Goal: Task Accomplishment & Management: Use online tool/utility

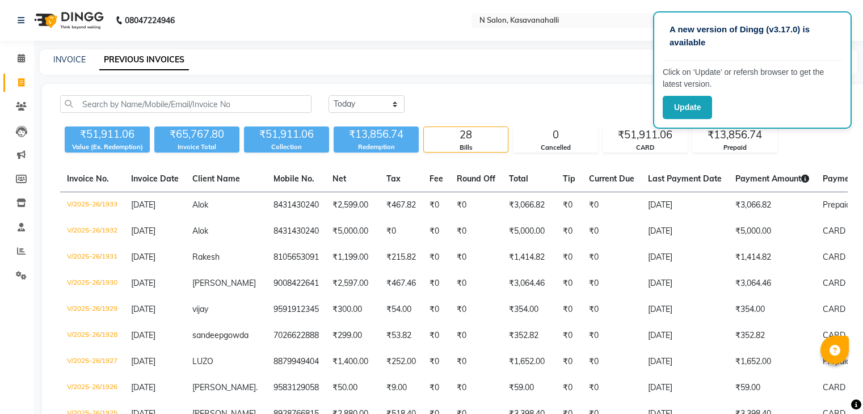
select select "[DATE]"
click at [20, 83] on icon at bounding box center [21, 82] width 6 height 9
select select "service"
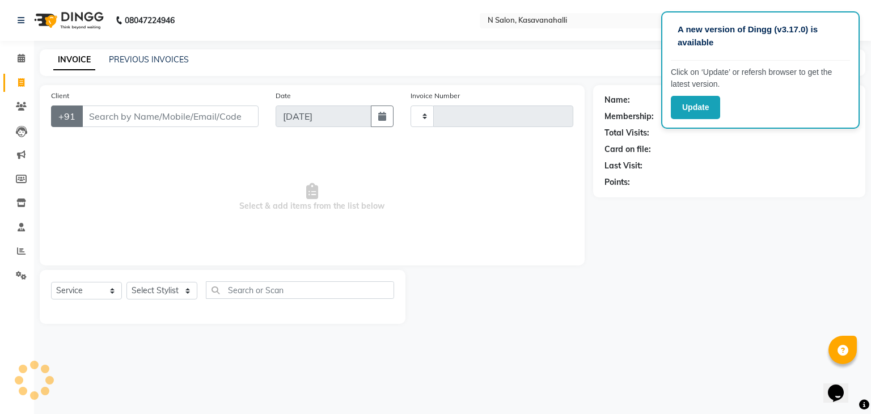
type input "1934"
select select "7111"
click at [97, 119] on input "Client" at bounding box center [170, 116] width 177 height 22
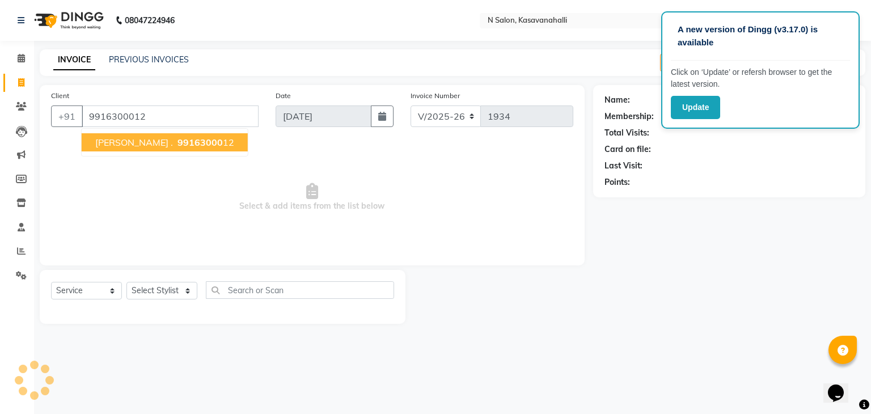
type input "9916300012"
select select "1: Object"
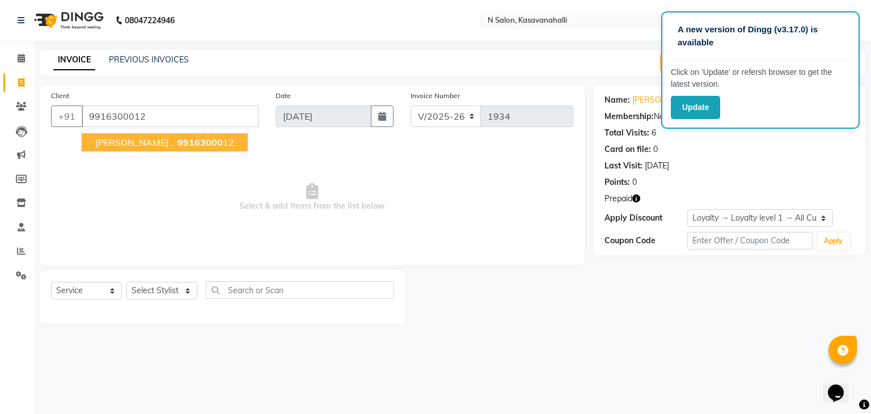
click at [175, 144] on ngb-highlight "99163000 12" at bounding box center [204, 142] width 59 height 11
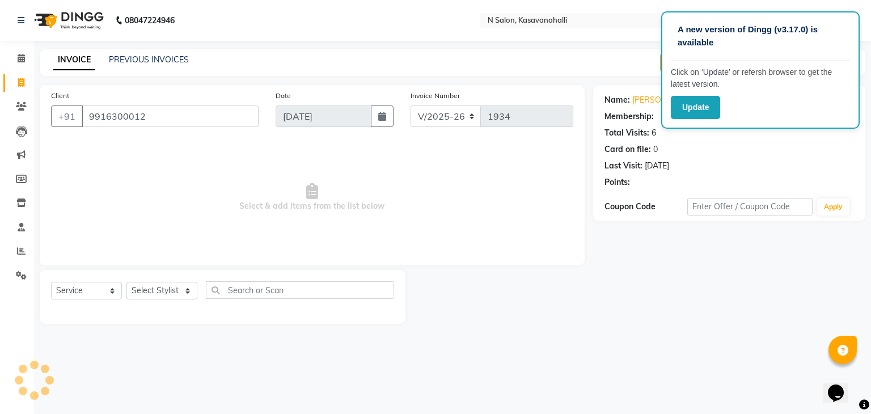
select select "1: Object"
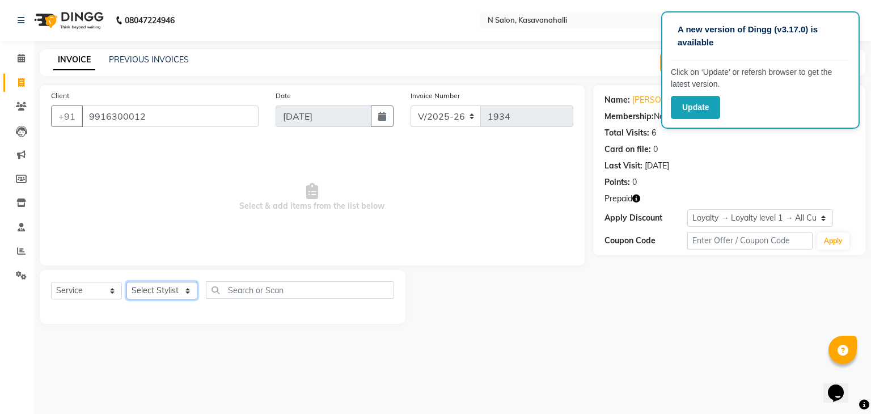
click at [188, 295] on select "Select Stylist Abisekh Amandeep kaur Choinam Karan Manju Owner RAJESHWARI Sande…" at bounding box center [161, 291] width 71 height 18
select select "86035"
click at [126, 282] on select "Select Stylist Abisekh Amandeep kaur Choinam Karan Manju Owner RAJESHWARI Sande…" at bounding box center [161, 291] width 71 height 18
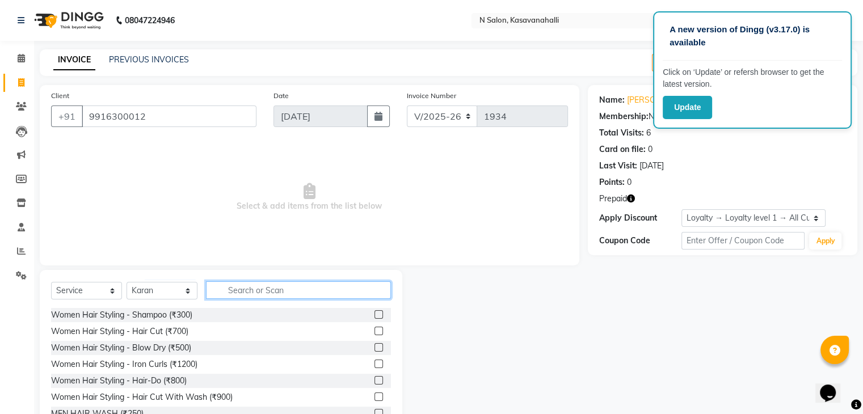
click at [231, 293] on input "text" at bounding box center [298, 290] width 185 height 18
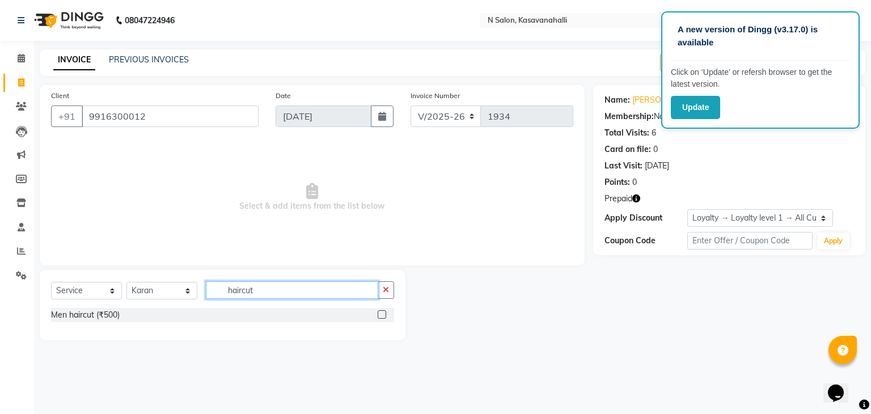
type input "haircut"
click at [381, 315] on label at bounding box center [382, 314] width 9 height 9
click at [381, 315] on input "checkbox" at bounding box center [381, 314] width 7 height 7
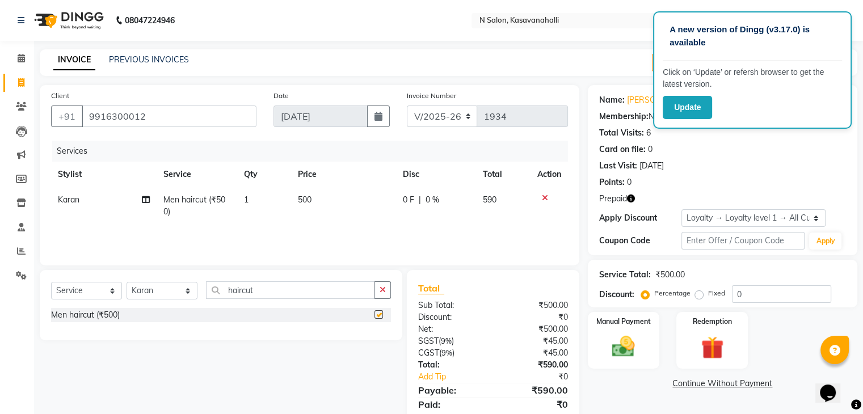
checkbox input "false"
click at [303, 200] on span "500" at bounding box center [305, 200] width 14 height 10
select select "86035"
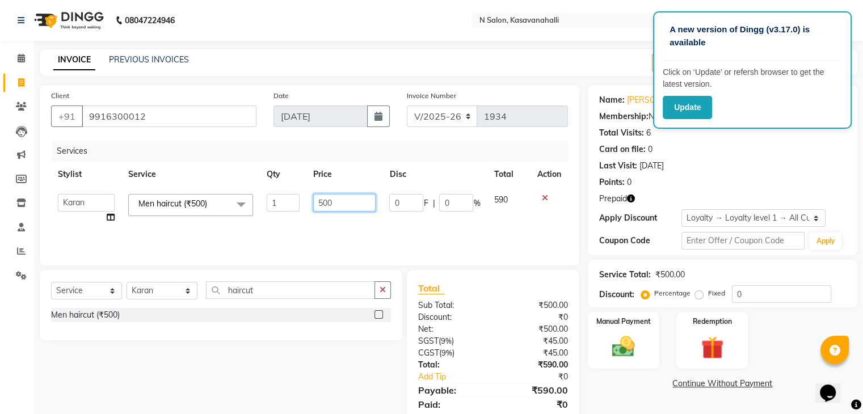
click at [323, 204] on input "500" at bounding box center [344, 203] width 62 height 18
type input "300"
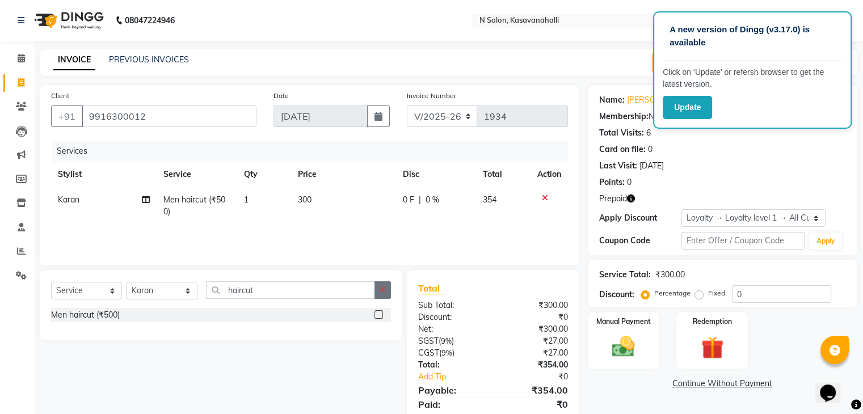
click at [383, 292] on icon "button" at bounding box center [382, 290] width 6 height 8
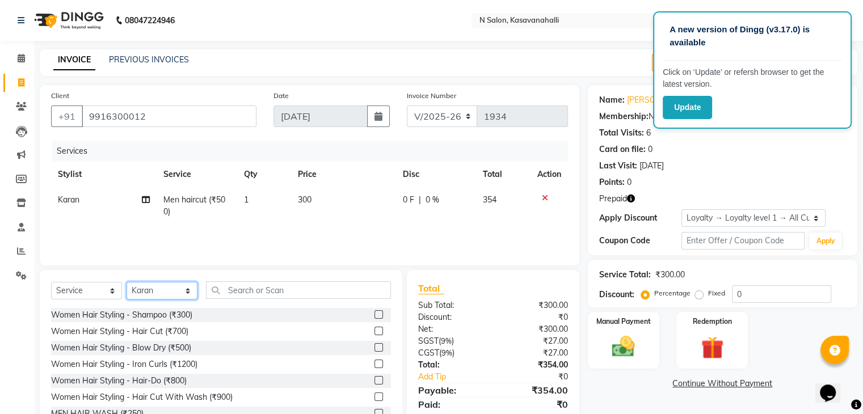
click at [186, 294] on select "Select Stylist Abisekh Amandeep kaur Choinam Karan Manju Owner RAJESHWARI Sande…" at bounding box center [161, 291] width 71 height 18
select select "59865"
click at [126, 282] on select "Select Stylist Abisekh Amandeep kaur Choinam Karan Manju Owner RAJESHWARI Sande…" at bounding box center [161, 291] width 71 height 18
click at [226, 293] on input "text" at bounding box center [298, 290] width 185 height 18
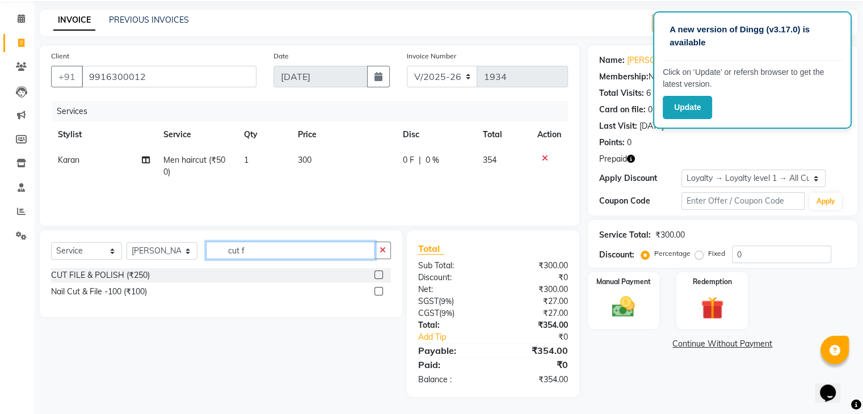
scroll to position [40, 0]
type input "cut f"
click at [378, 292] on label at bounding box center [378, 291] width 9 height 9
click at [378, 292] on input "checkbox" at bounding box center [377, 291] width 7 height 7
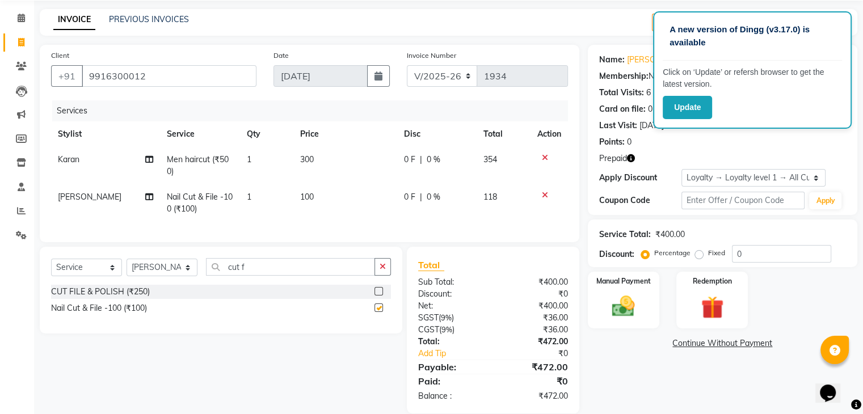
checkbox input "false"
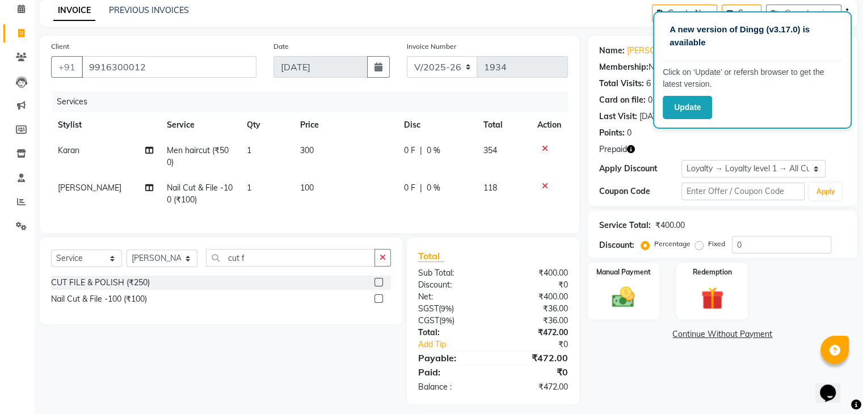
scroll to position [66, 0]
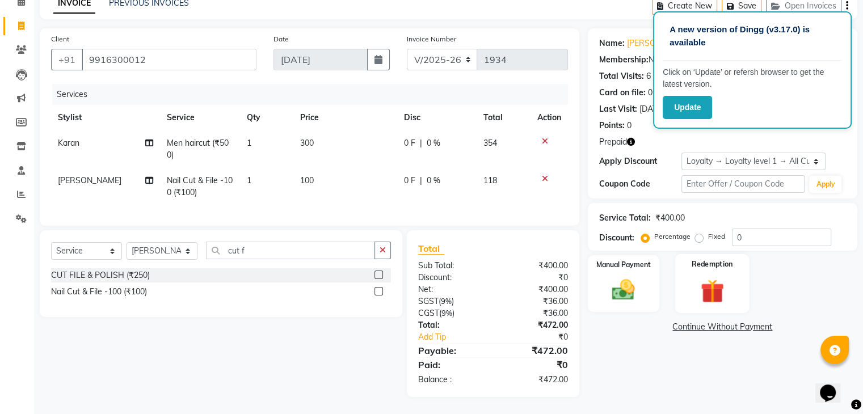
click at [708, 281] on img at bounding box center [711, 291] width 38 height 29
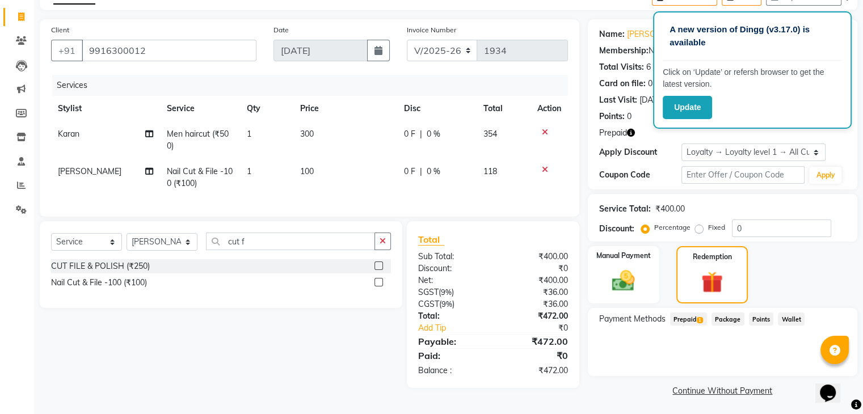
click at [696, 322] on span "Prepaid 1" at bounding box center [688, 318] width 37 height 13
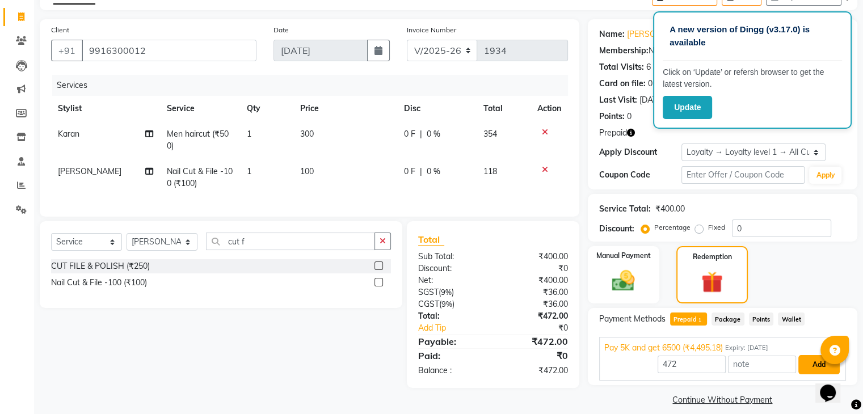
click at [808, 365] on button "Add" at bounding box center [818, 364] width 41 height 19
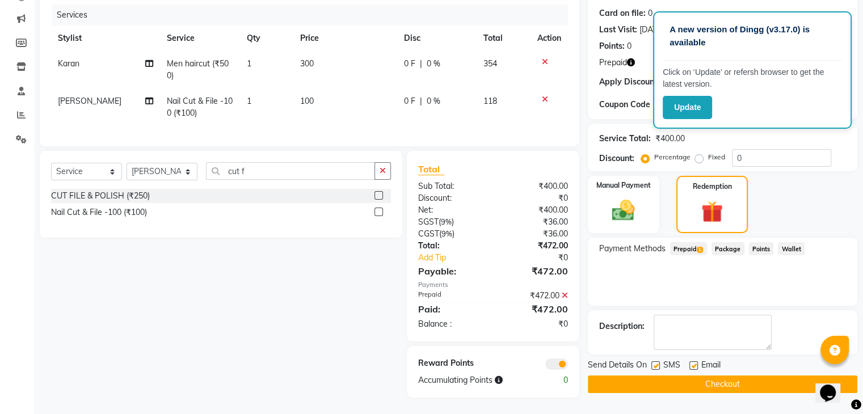
scroll to position [146, 0]
click at [701, 375] on button "Checkout" at bounding box center [722, 384] width 269 height 18
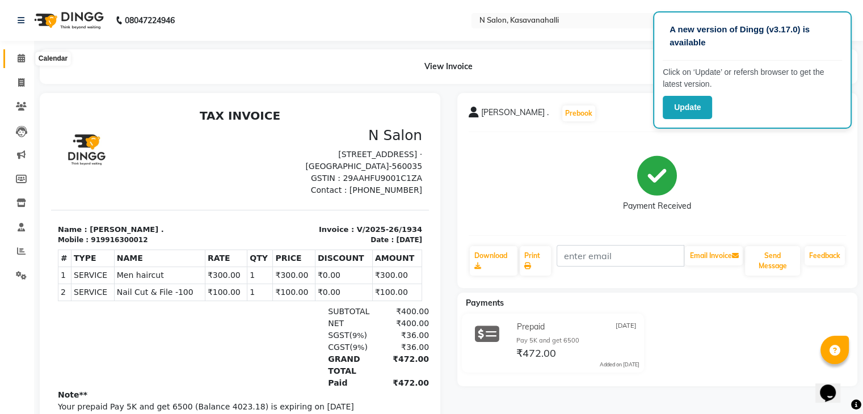
click at [21, 57] on icon at bounding box center [21, 58] width 7 height 9
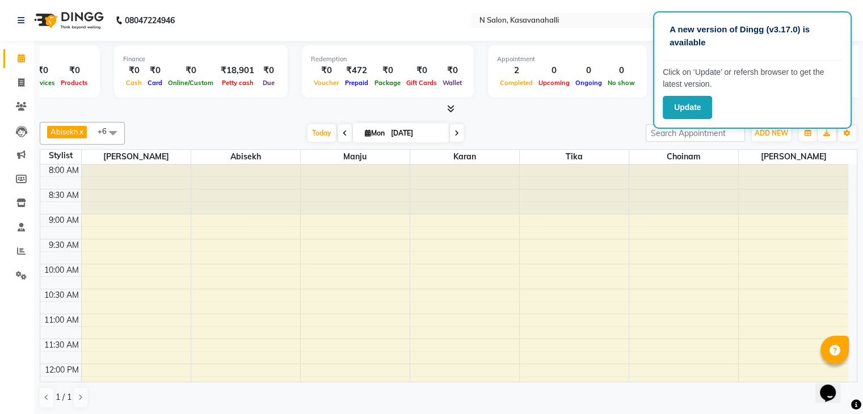
scroll to position [0, 81]
